Goal: Task Accomplishment & Management: Manage account settings

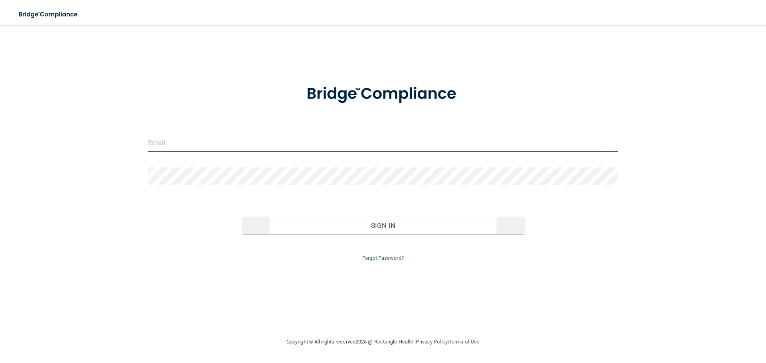
type input "[EMAIL_ADDRESS][DOMAIN_NAME]"
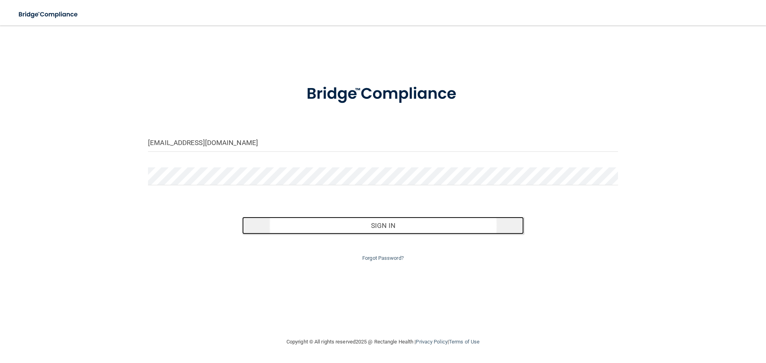
click at [349, 227] on button "Sign In" at bounding box center [383, 226] width 282 height 18
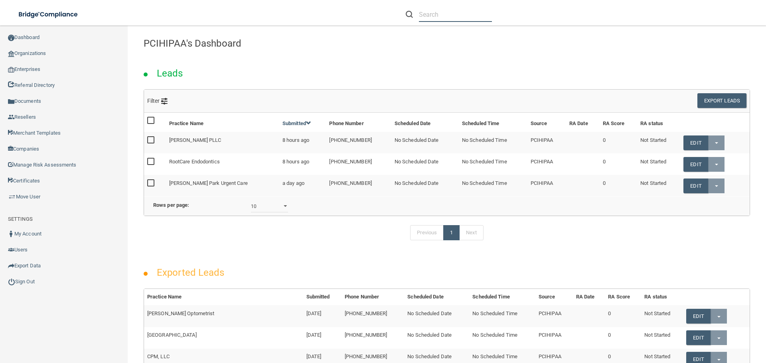
click at [435, 18] on input "text" at bounding box center [455, 14] width 73 height 15
paste input "[EMAIL_ADDRESS][DOMAIN_NAME]"
type input "[EMAIL_ADDRESS][DOMAIN_NAME]"
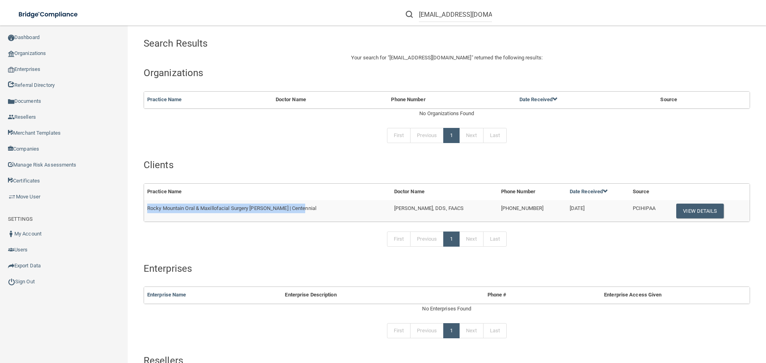
drag, startPoint x: 310, startPoint y: 207, endPoint x: 145, endPoint y: 210, distance: 165.5
click at [145, 210] on td "Rocky Mountain Oral & Maxillofacial Surgery [PERSON_NAME] | Centennial" at bounding box center [267, 211] width 247 height 22
click at [155, 209] on span "Rocky Mountain Oral & Maxillofacial Surgery [PERSON_NAME] | Centennial" at bounding box center [231, 208] width 169 height 6
click at [156, 208] on span "Rocky Mountain Oral & Maxillofacial Surgery [PERSON_NAME] | Centennial" at bounding box center [231, 208] width 169 height 6
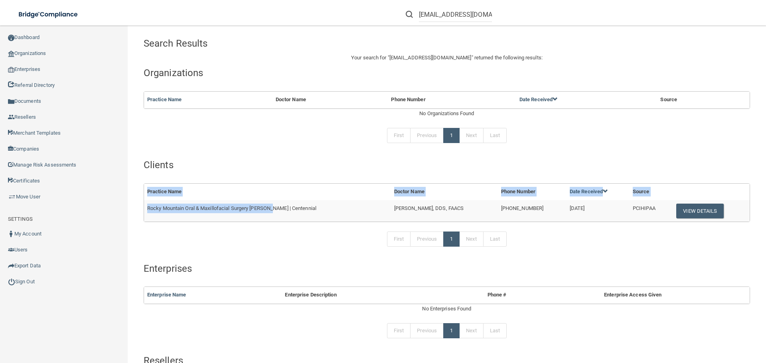
drag, startPoint x: 274, startPoint y: 208, endPoint x: 140, endPoint y: 205, distance: 133.6
click at [140, 205] on div "Practice Name Doctor Name Phone Number Date Received Source Rocky Mountain Oral…" at bounding box center [447, 202] width 618 height 39
click at [254, 203] on td "Rocky Mountain Oral & Maxillofacial Surgery [PERSON_NAME] | Centennial" at bounding box center [267, 211] width 247 height 22
drag, startPoint x: 272, startPoint y: 208, endPoint x: 149, endPoint y: 207, distance: 122.9
click at [149, 207] on span "Rocky Mountain Oral & Maxillofacial Surgery [PERSON_NAME] | Centennial" at bounding box center [231, 208] width 169 height 6
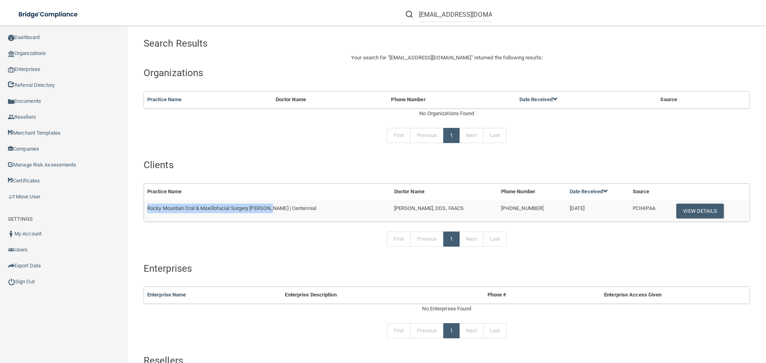
copy span "Rocky Mountain Oral & Maxillofacial Surgery Thornton"
click at [680, 212] on button "View Details" at bounding box center [699, 211] width 47 height 15
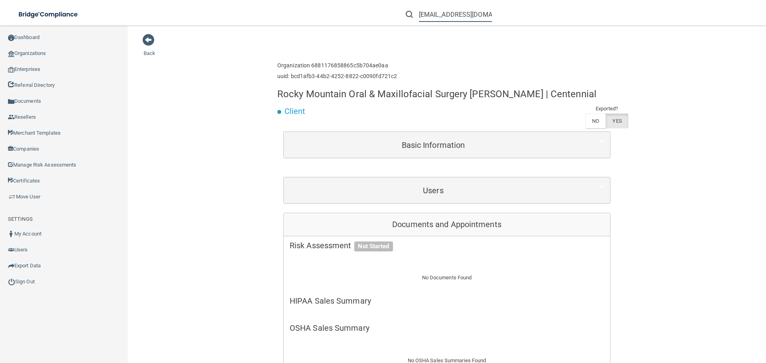
click at [458, 7] on input "[EMAIL_ADDRESS][DOMAIN_NAME]" at bounding box center [455, 14] width 73 height 15
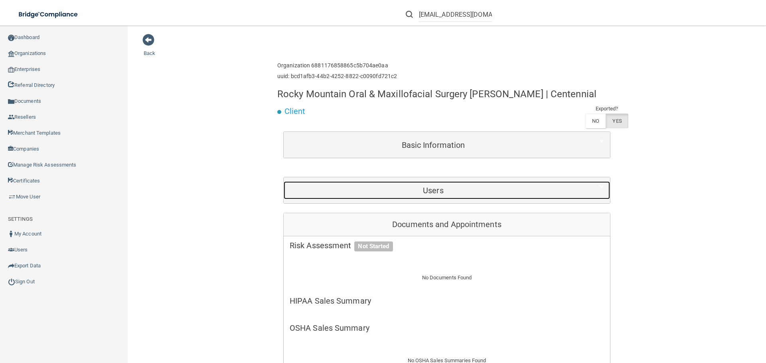
click at [446, 188] on div "Users" at bounding box center [433, 190] width 299 height 18
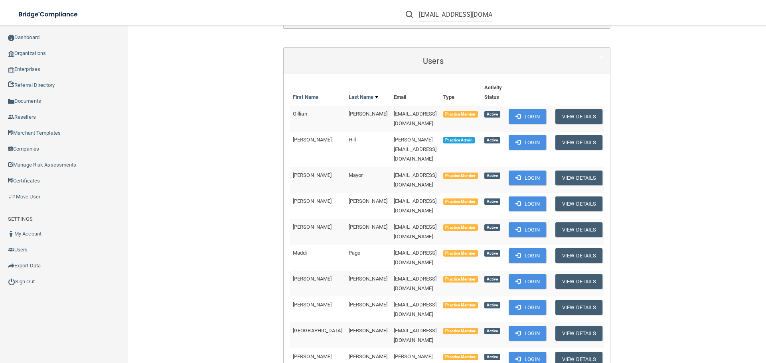
scroll to position [160, 0]
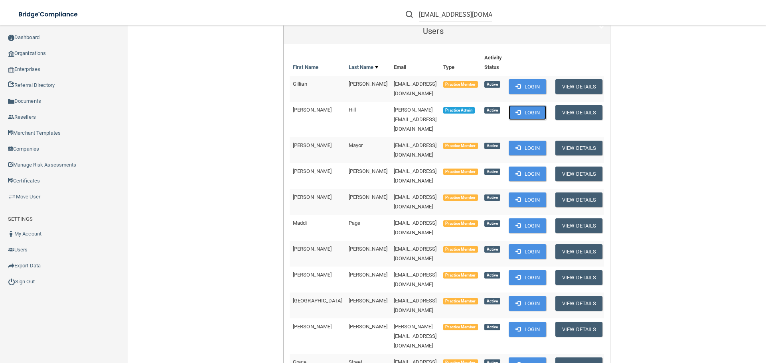
click at [534, 108] on button "Login" at bounding box center [528, 112] width 38 height 15
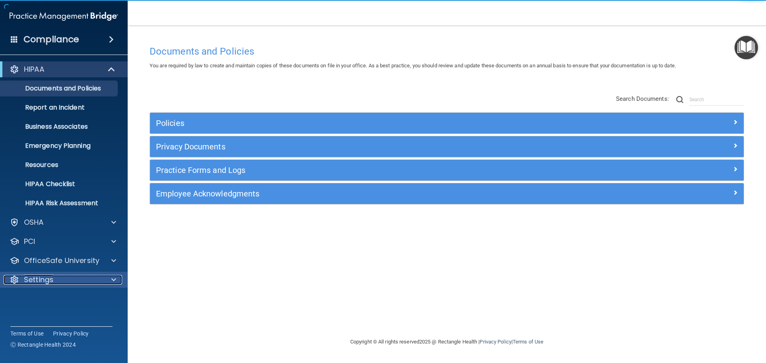
click at [66, 276] on div "Settings" at bounding box center [53, 280] width 99 height 10
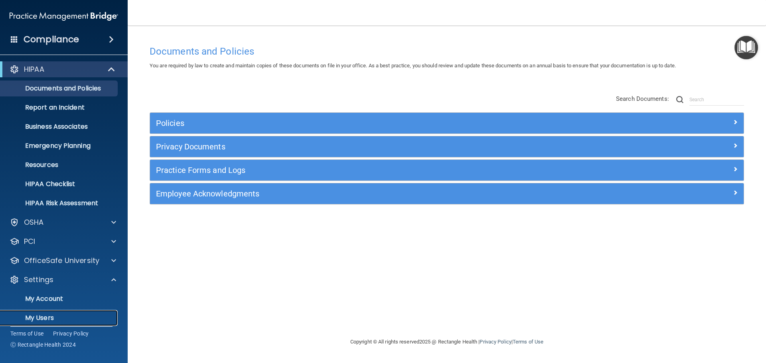
click at [51, 318] on p "My Users" at bounding box center [59, 318] width 109 height 8
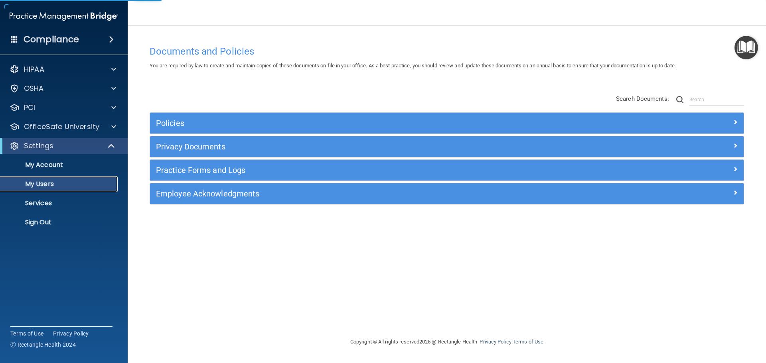
select select "20"
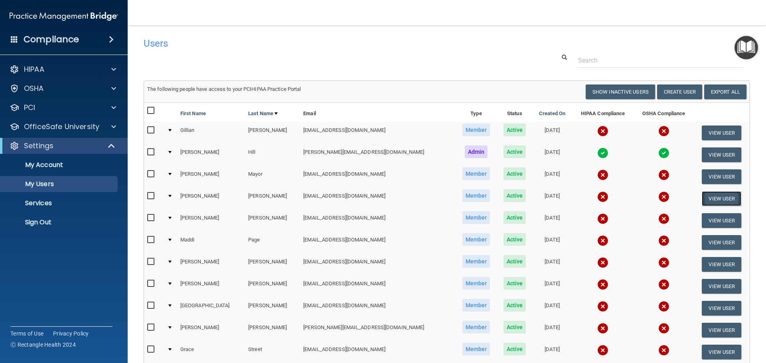
click at [704, 197] on button "View User" at bounding box center [721, 198] width 39 height 15
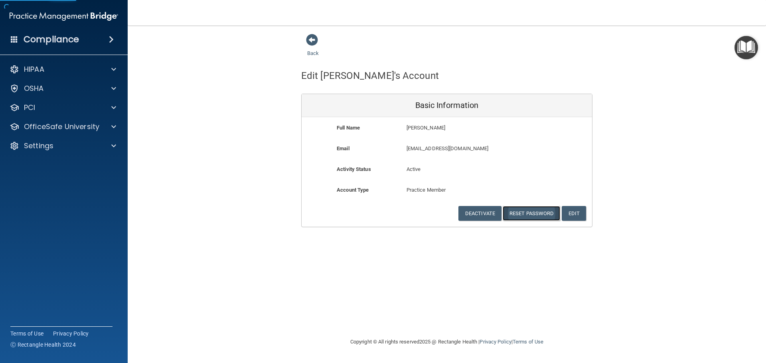
click at [524, 212] on button "Reset Password" at bounding box center [531, 213] width 57 height 15
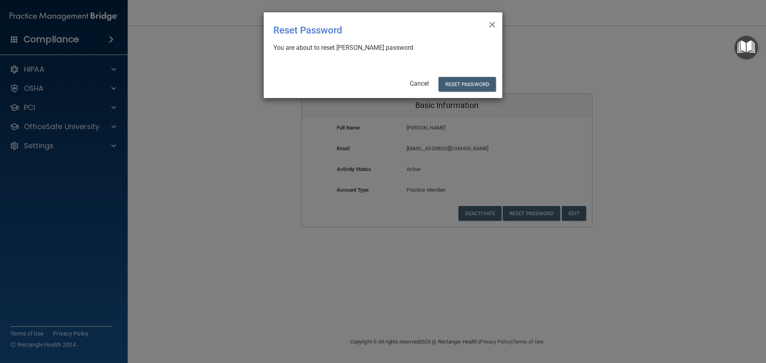
click at [474, 77] on div "× Close Reset Password There was an error while resetting the password ... You …" at bounding box center [383, 55] width 239 height 86
click at [474, 81] on button "Reset Password" at bounding box center [466, 84] width 57 height 15
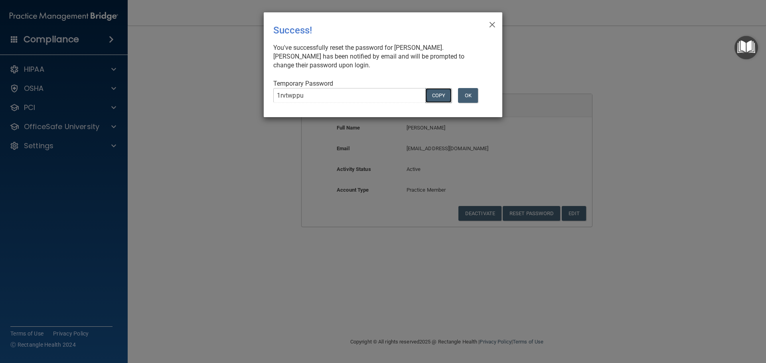
click at [433, 95] on button "COPY" at bounding box center [438, 95] width 26 height 15
click at [468, 98] on button "OK" at bounding box center [468, 95] width 20 height 15
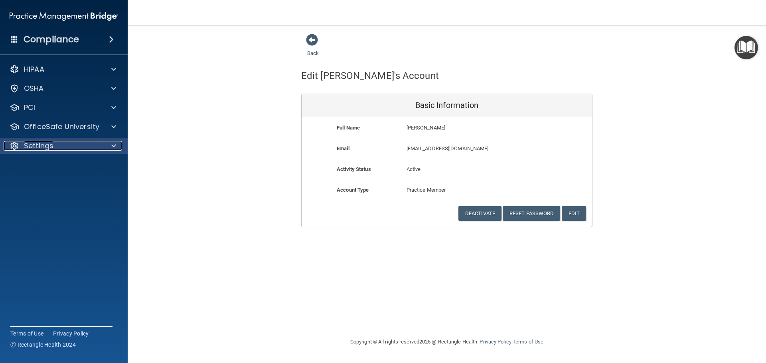
click at [47, 148] on p "Settings" at bounding box center [39, 146] width 30 height 10
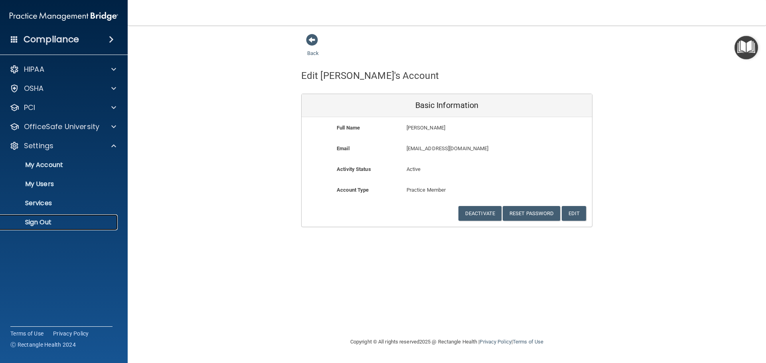
click at [32, 225] on p "Sign Out" at bounding box center [59, 223] width 109 height 8
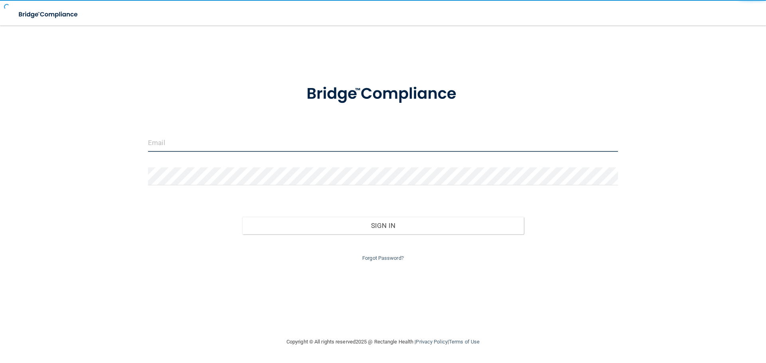
type input "[EMAIL_ADDRESS][DOMAIN_NAME]"
